Goal: Task Accomplishment & Management: Complete application form

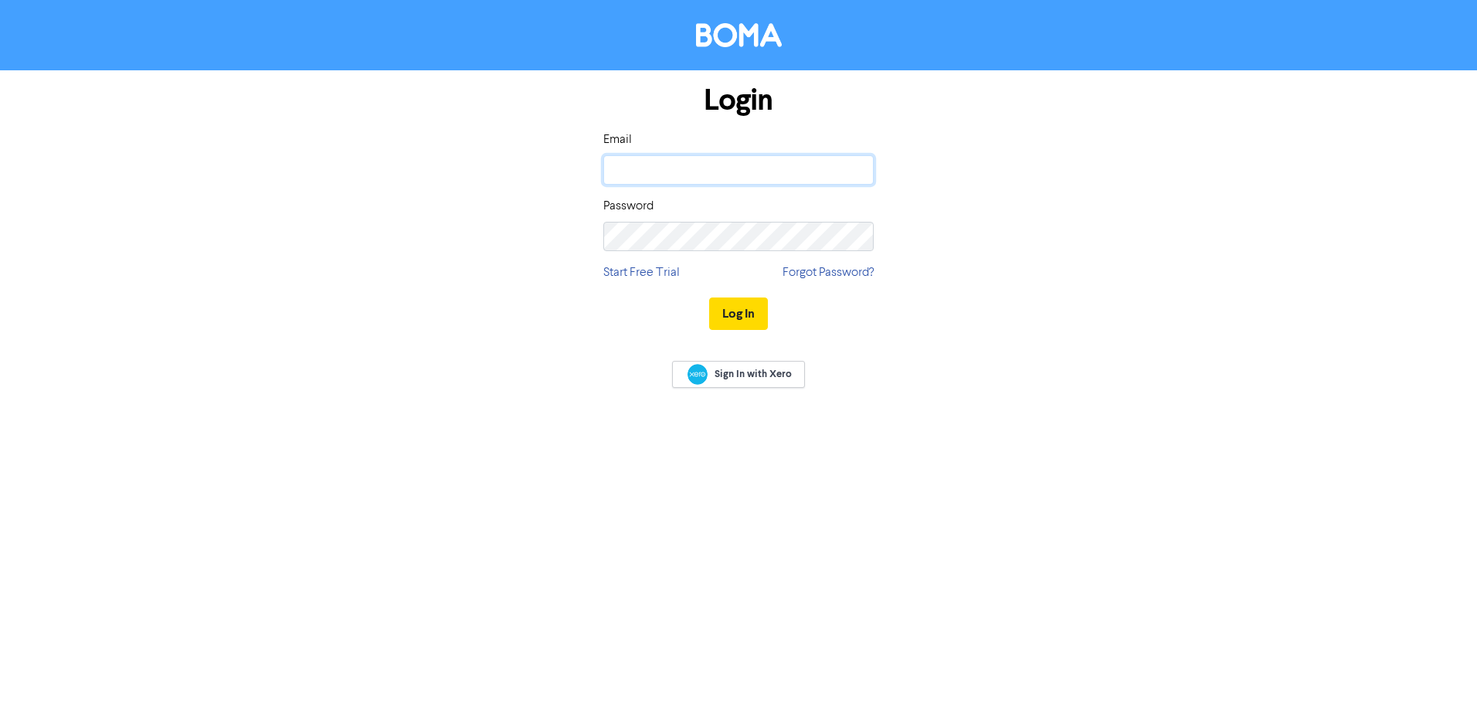
type input "[EMAIL_ADDRESS][DOMAIN_NAME]"
click at [740, 301] on button "Log In" at bounding box center [738, 313] width 59 height 32
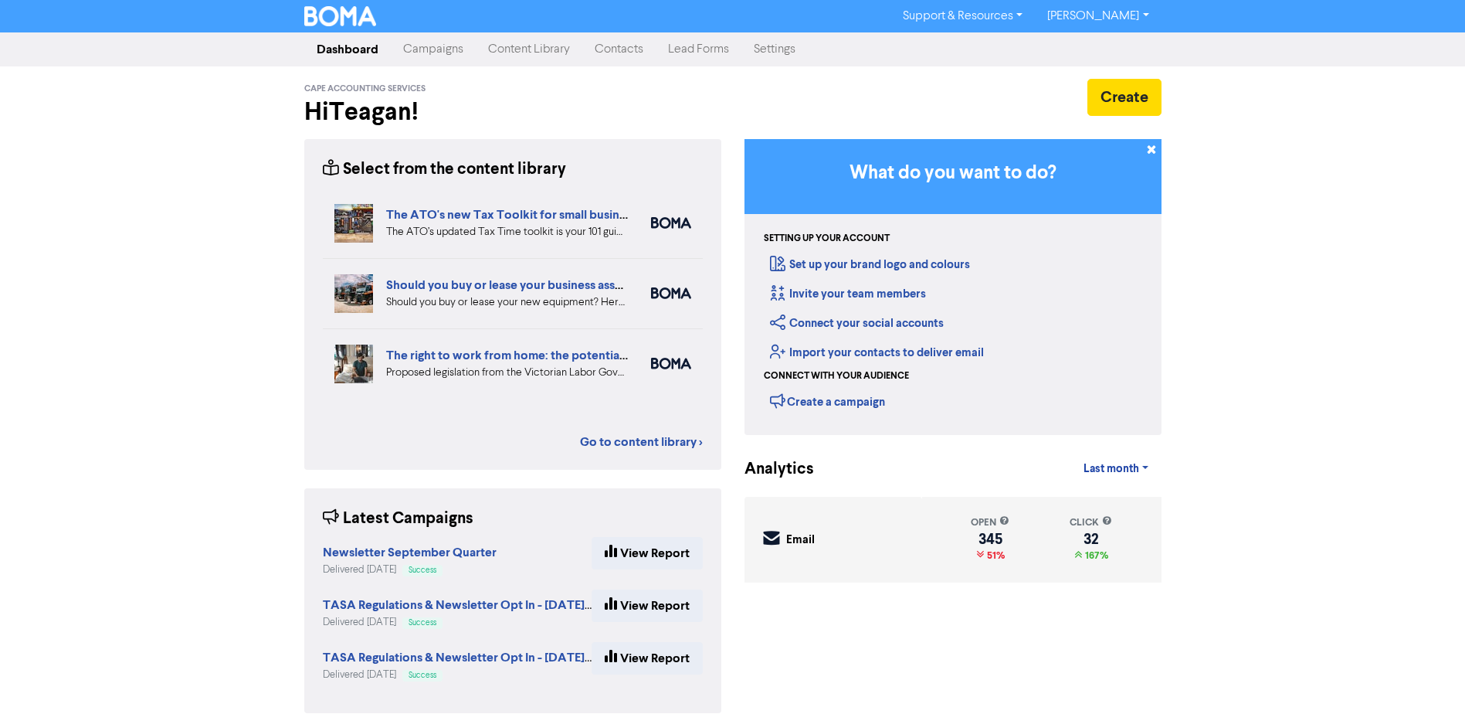
click at [606, 48] on link "Contacts" at bounding box center [618, 49] width 73 height 31
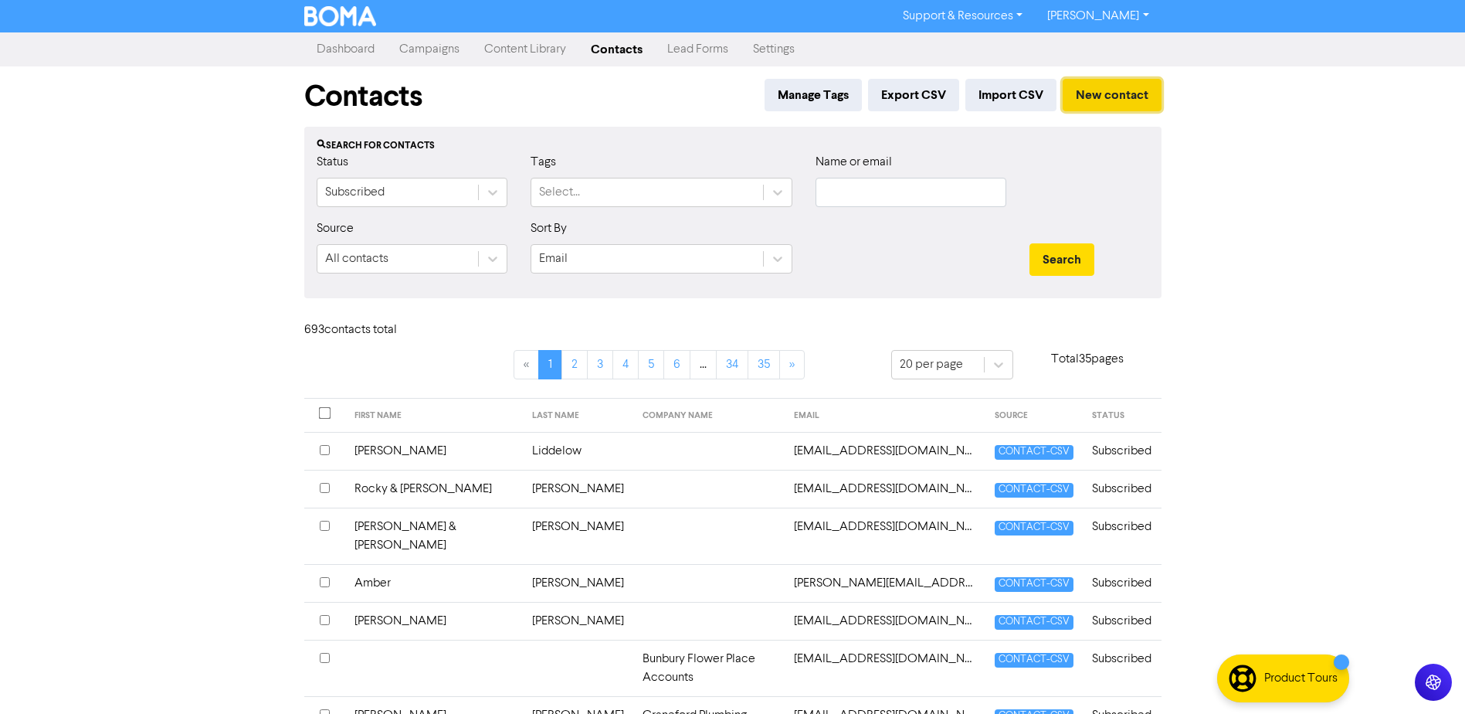
click at [1115, 93] on button "New contact" at bounding box center [1112, 95] width 99 height 32
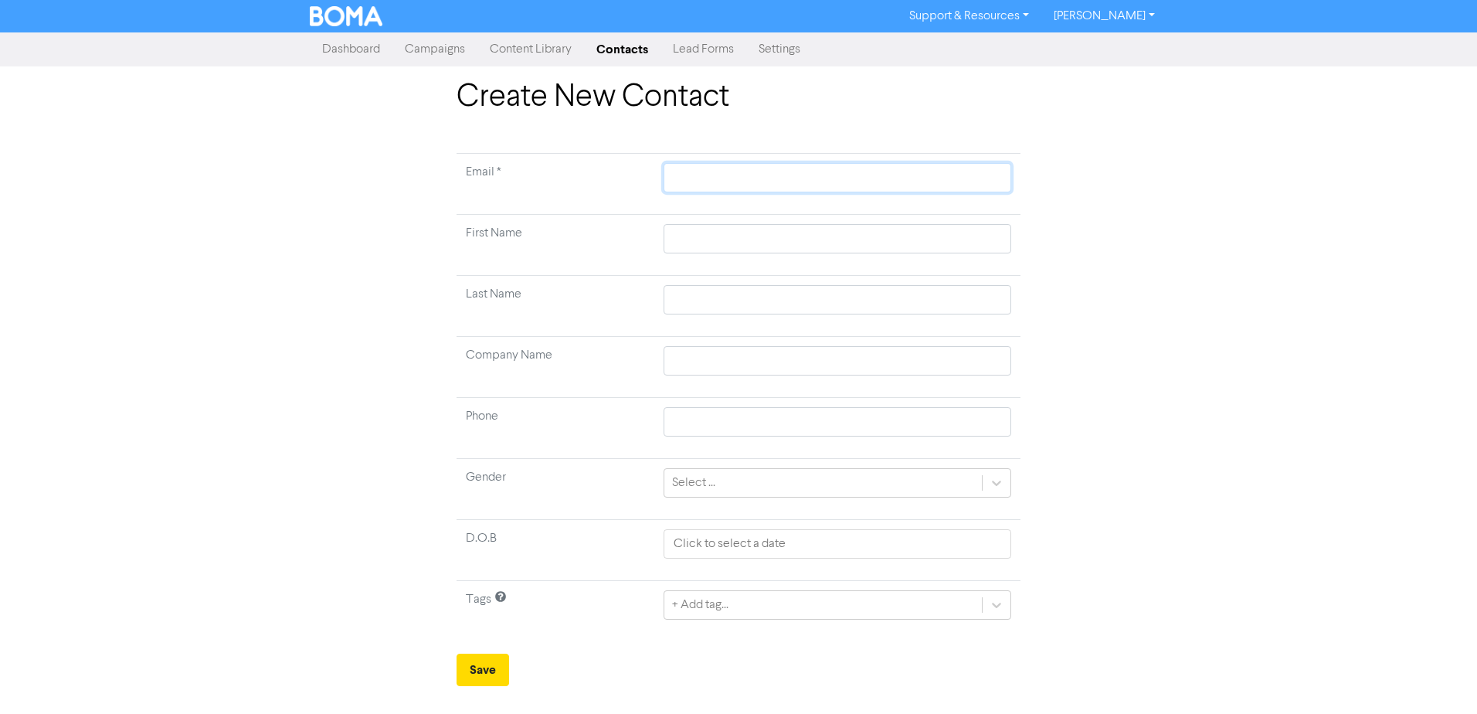
click at [772, 171] on input "text" at bounding box center [838, 177] width 348 height 29
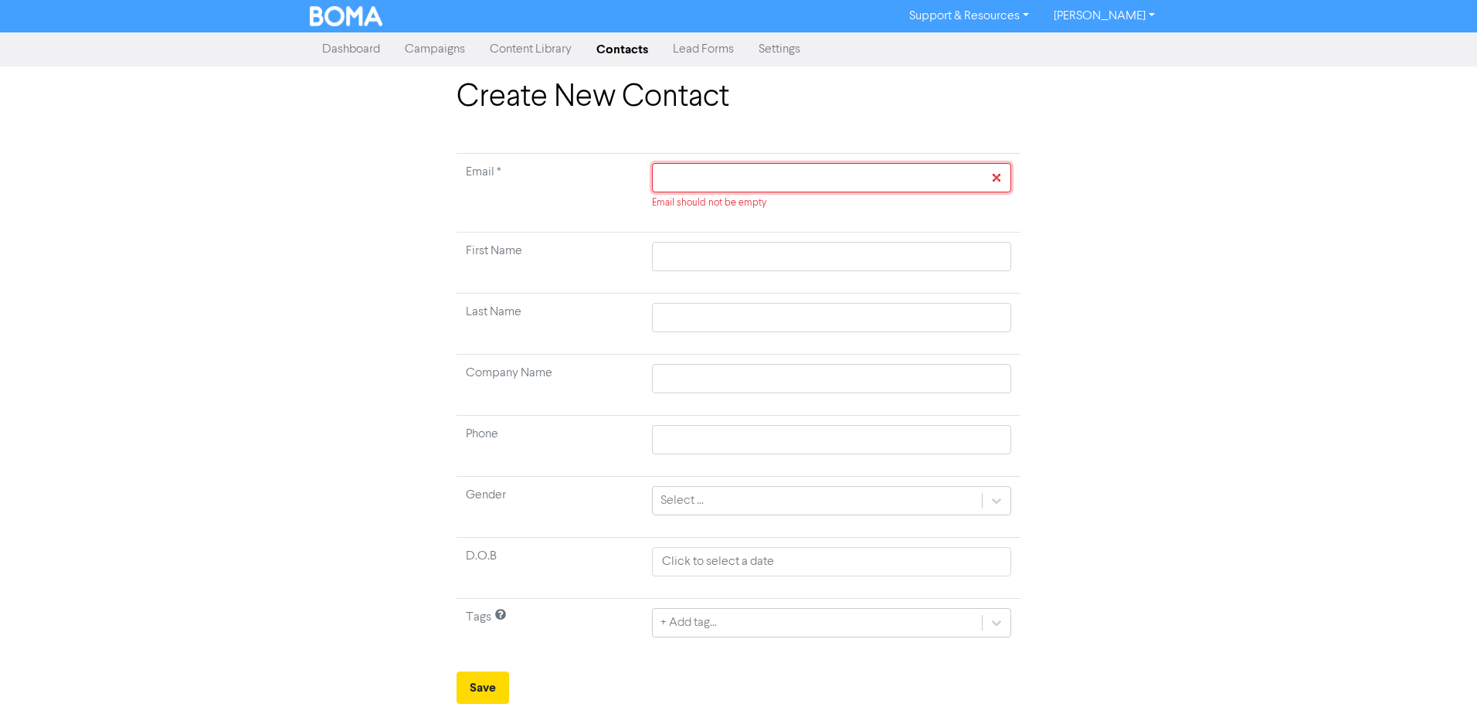
click at [703, 168] on input "text" at bounding box center [831, 177] width 359 height 29
paste input "[EMAIL_ADDRESS][PERSON_NAME][DOMAIN_NAME]"
type input "[EMAIL_ADDRESS][PERSON_NAME][DOMAIN_NAME]"
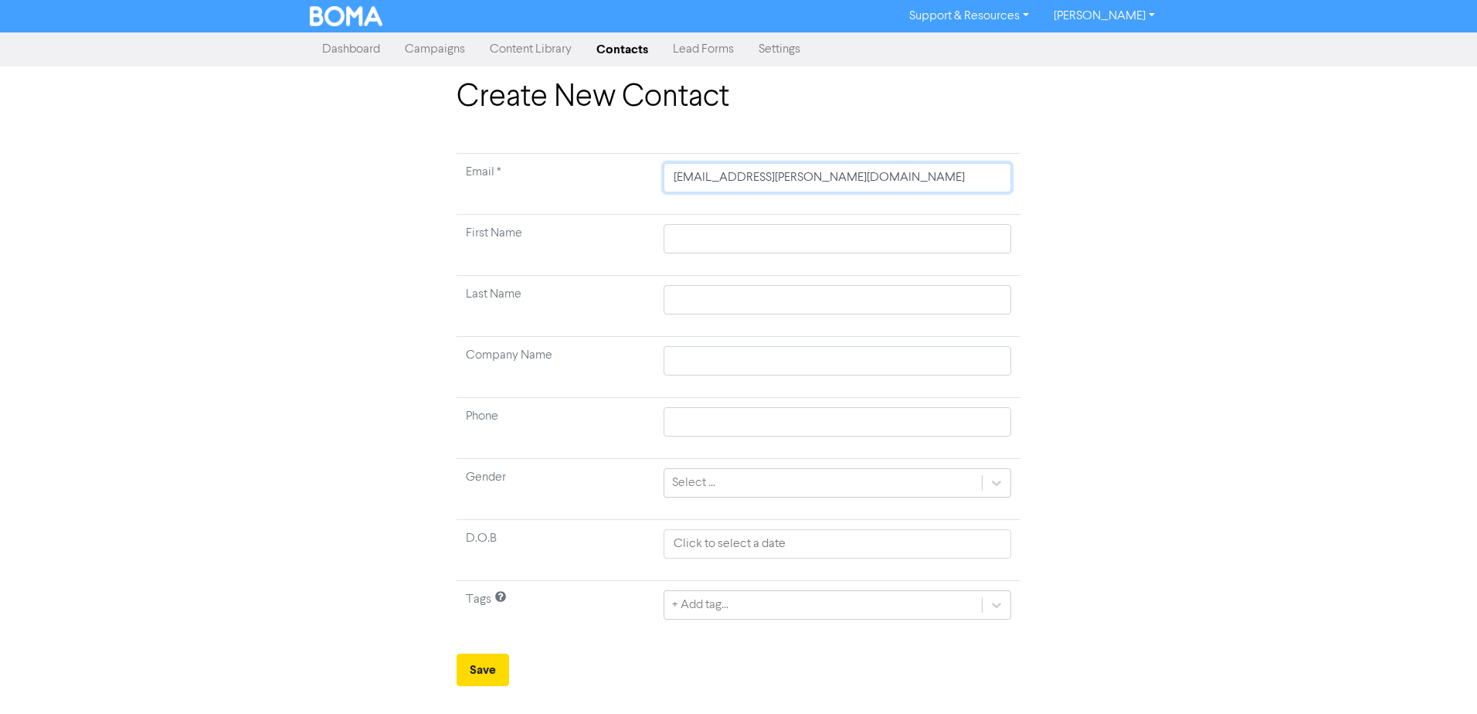
type input "[EMAIL_ADDRESS][PERSON_NAME][DOMAIN_NAME]"
click at [1282, 179] on div "Create New Contact Email * [EMAIL_ADDRESS][PERSON_NAME][DOMAIN_NAME] First Name…" at bounding box center [738, 382] width 1477 height 607
click at [752, 241] on input "text" at bounding box center [838, 238] width 348 height 29
type input "Y"
type input "Ya"
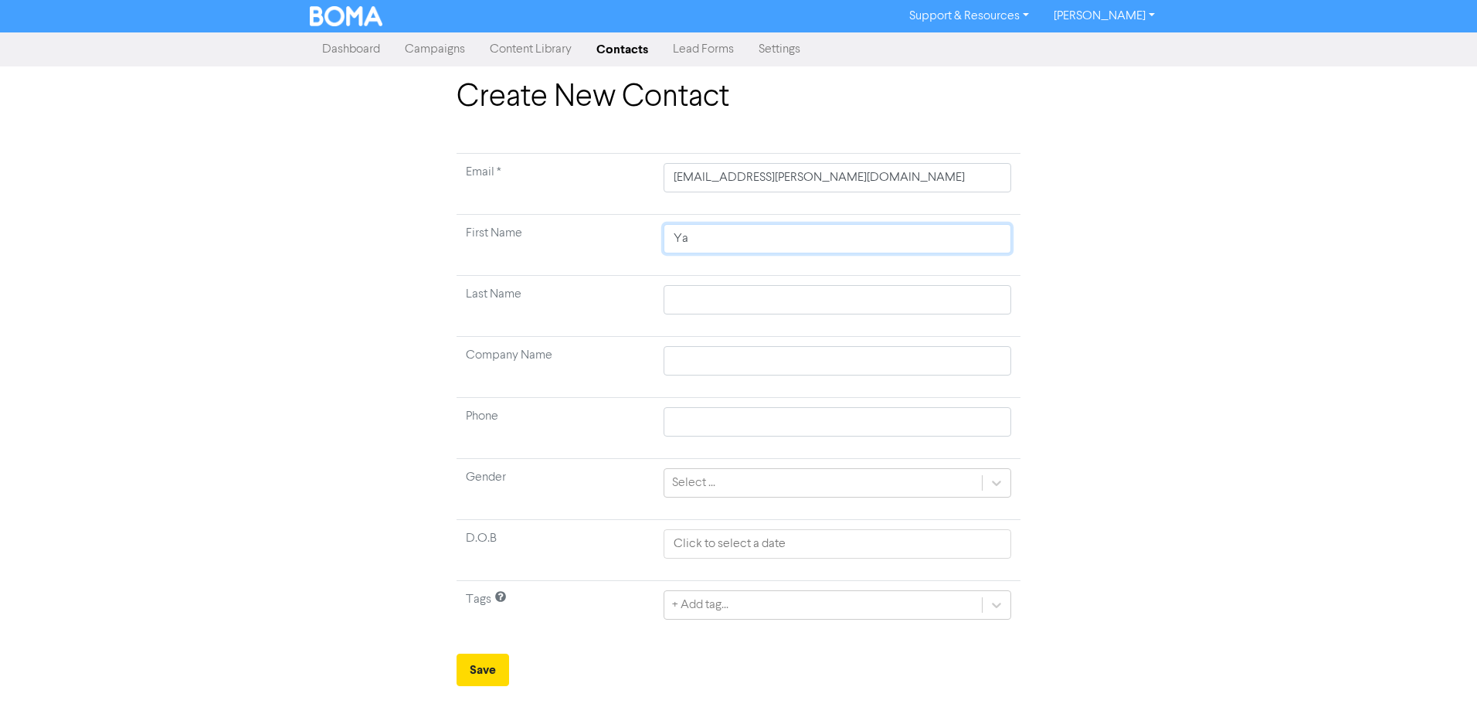
type input "Yar"
type input "Yarr"
type input "Yarra"
type input "[PERSON_NAME]"
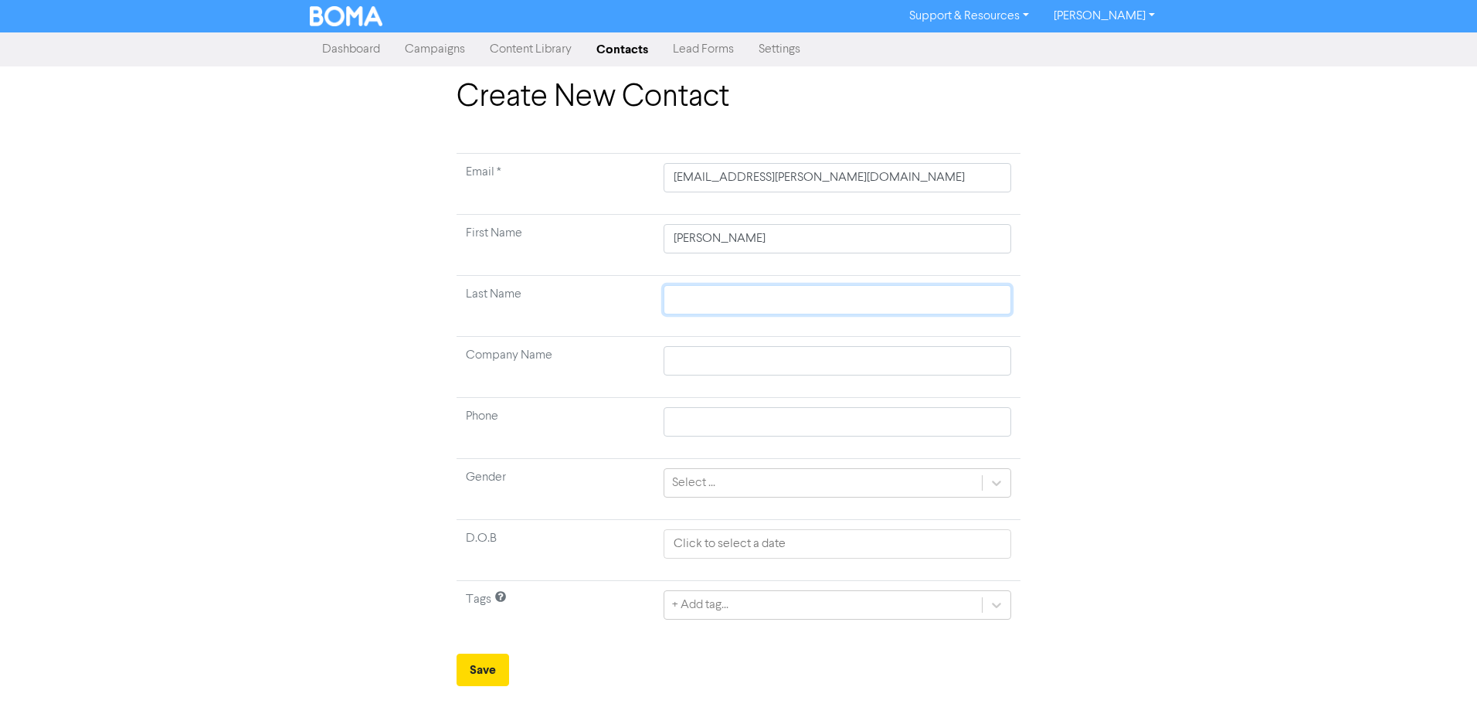
type input "R"
type input "Ro"
type input "Rod"
type input "Rodw"
type input "Rodwa"
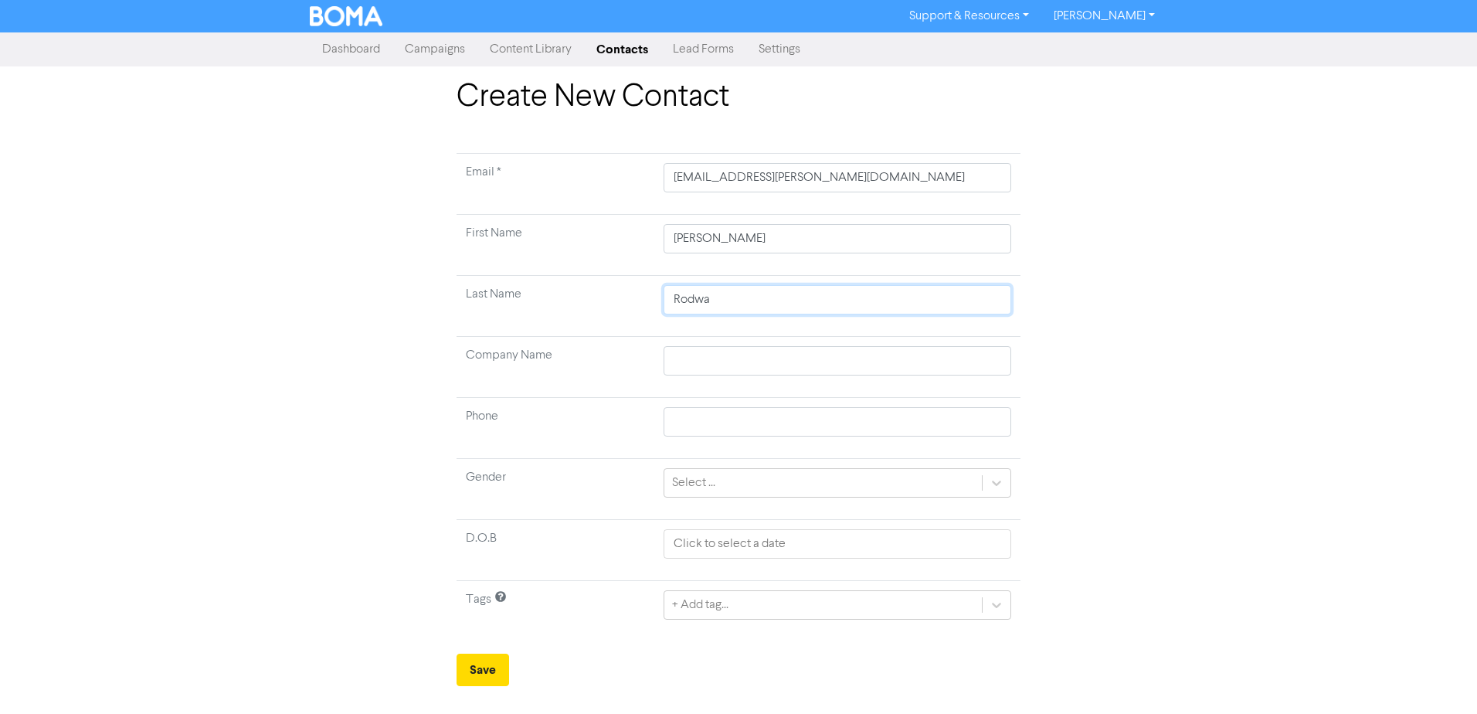
type input "Rodway"
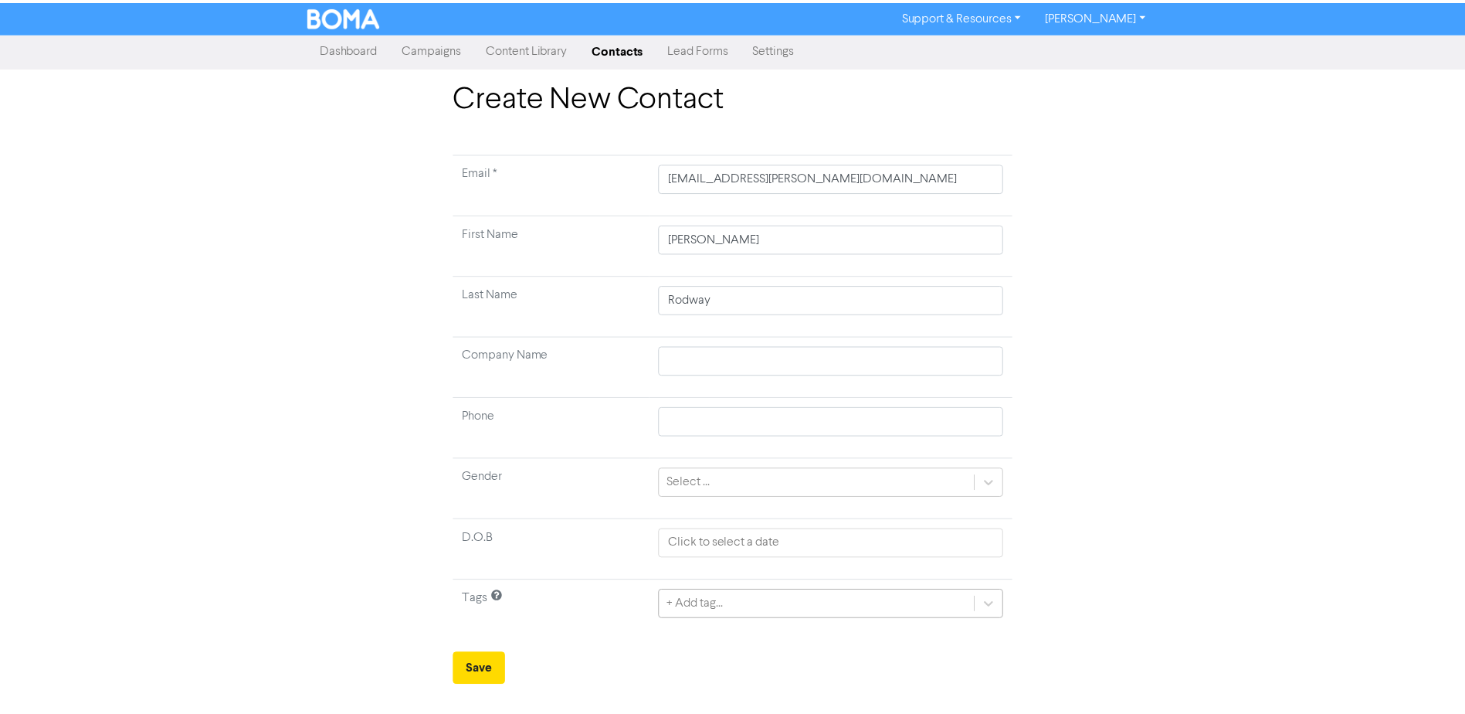
scroll to position [11, 0]
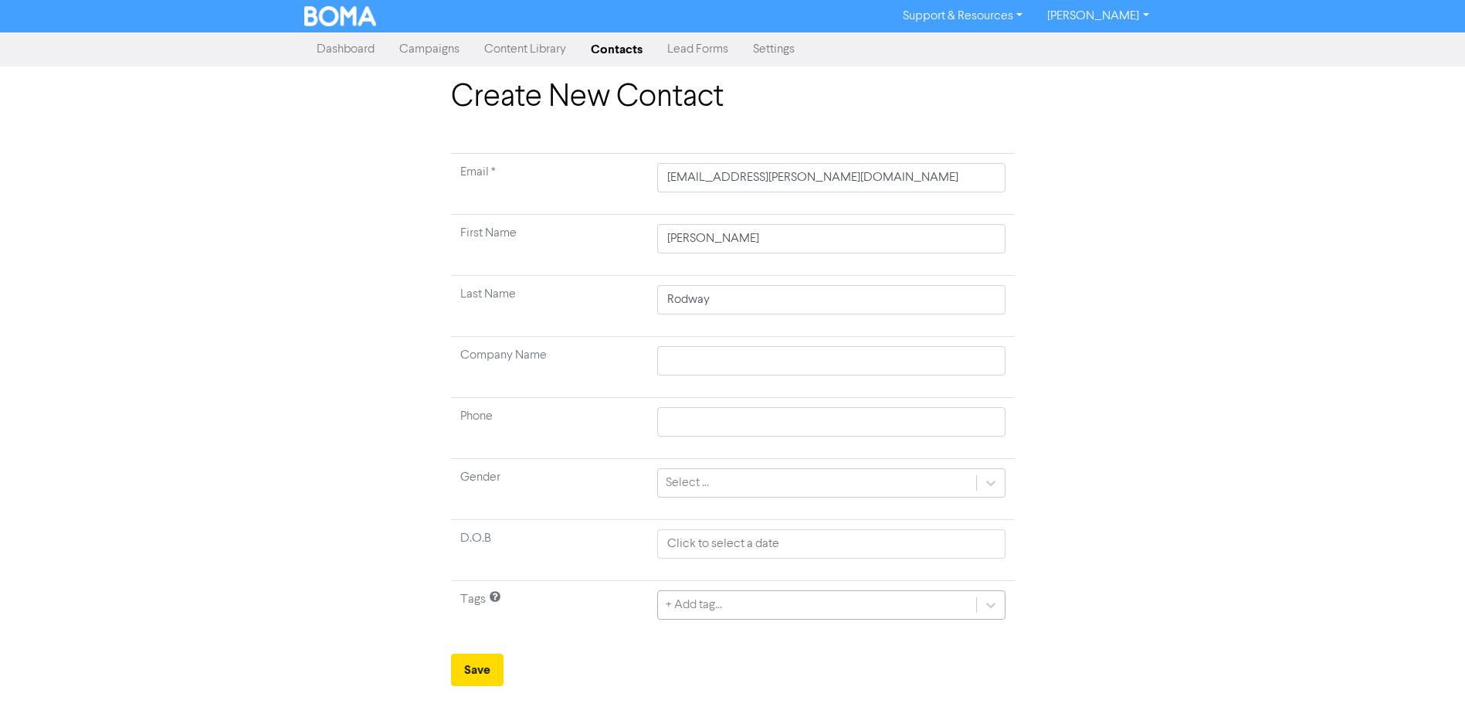
click at [962, 610] on td "+ Add tag..." at bounding box center [831, 611] width 366 height 61
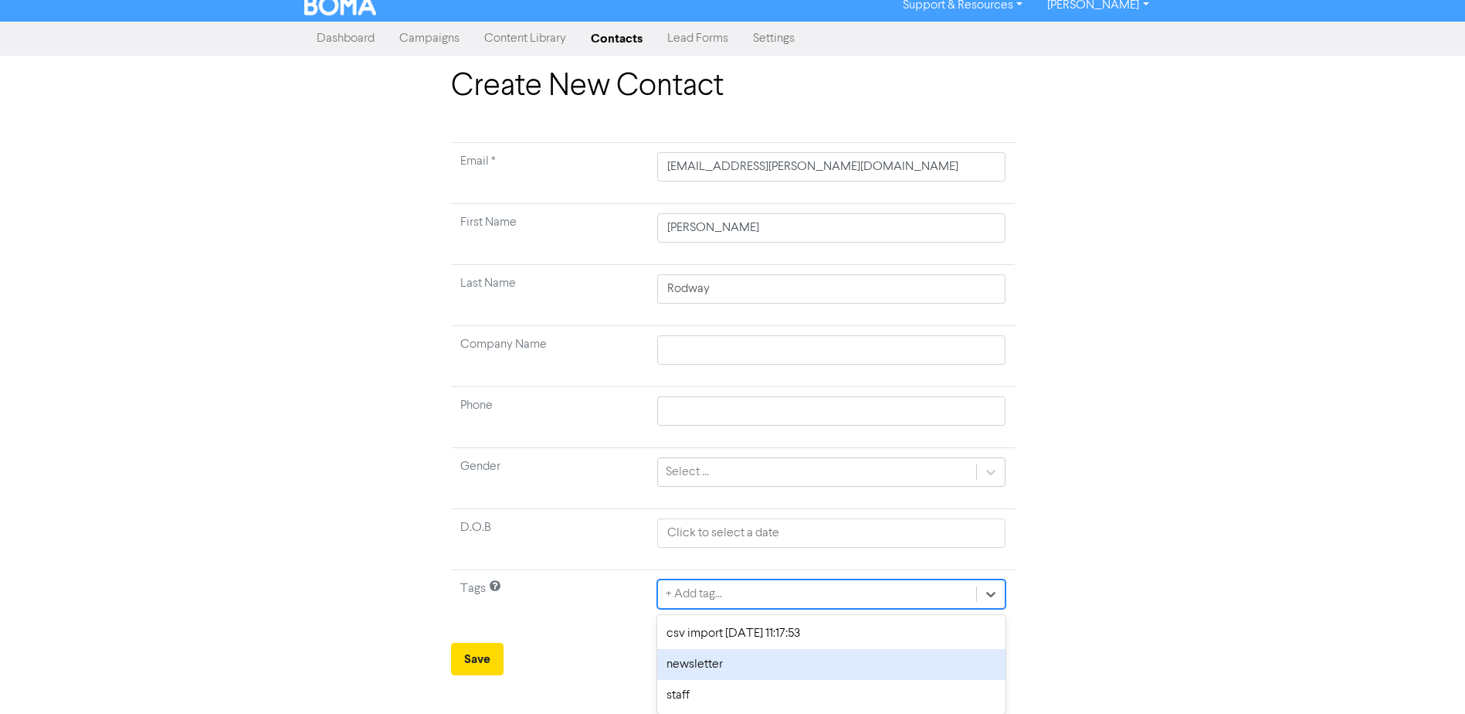
click at [731, 667] on div "newsletter" at bounding box center [831, 664] width 348 height 31
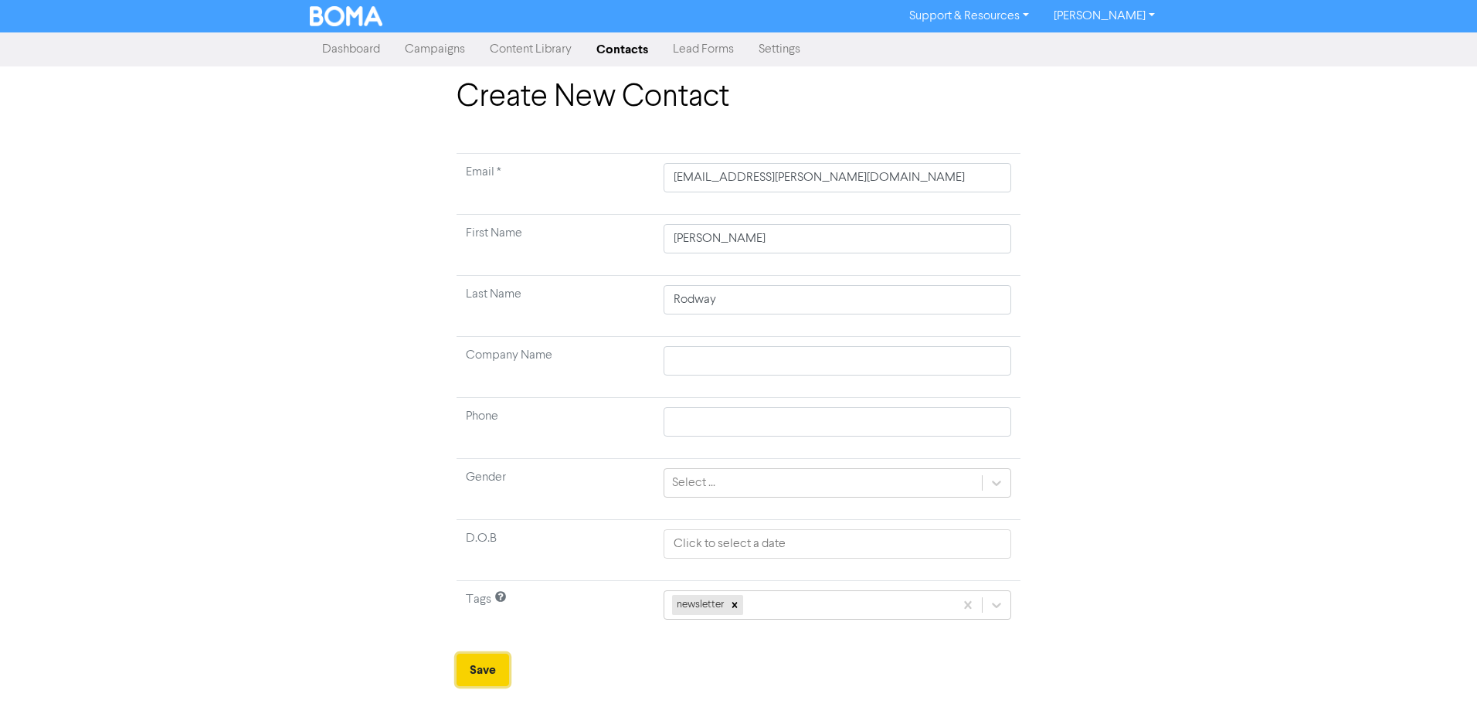
click at [489, 671] on button "Save" at bounding box center [483, 670] width 53 height 32
